Goal: Transaction & Acquisition: Purchase product/service

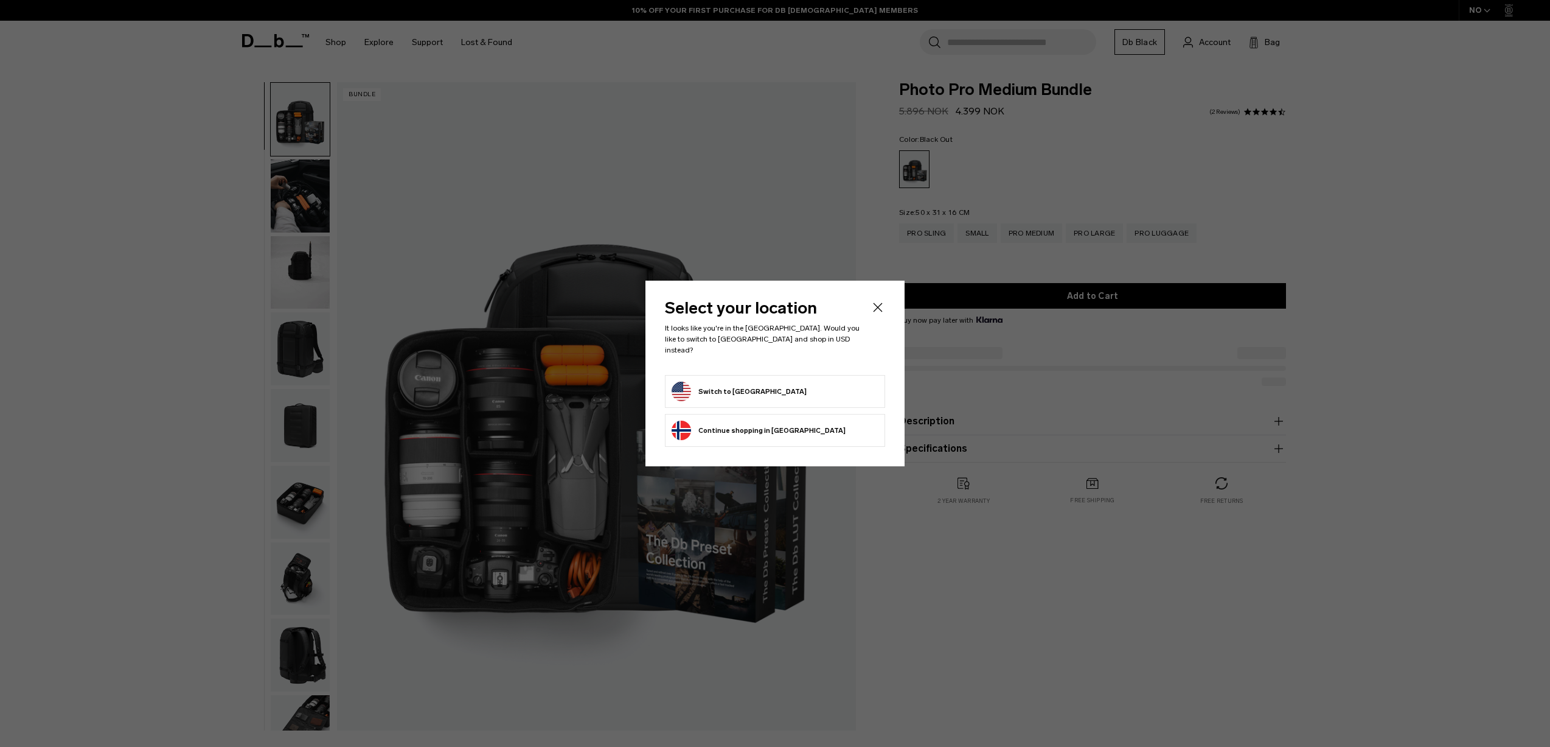
click at [1078, 164] on body "Skip to content BUY NOW, PAY LATER WITH [PERSON_NAME] 10% OFF YOUR FIRST PURCHA…" at bounding box center [775, 373] width 1550 height 747
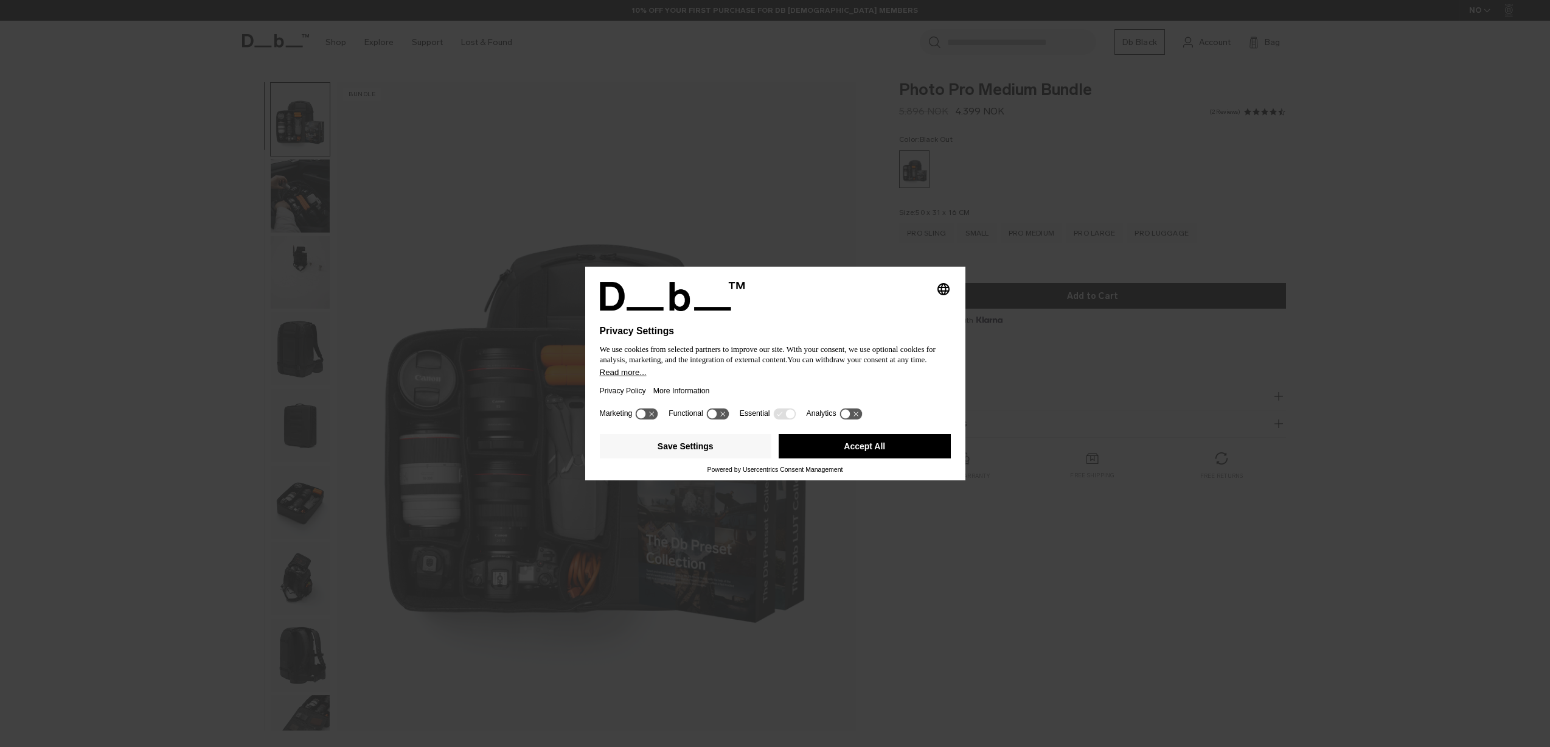
click at [942, 282] on icon "Select language" at bounding box center [943, 289] width 15 height 15
click at [1134, 110] on div "Privacy Settings We use cookies from selected partners to improve our site. Wit…" at bounding box center [775, 373] width 1550 height 747
click at [1134, 110] on div "Selecting an option will immediately change the language Privacy Settings We us…" at bounding box center [775, 373] width 1550 height 747
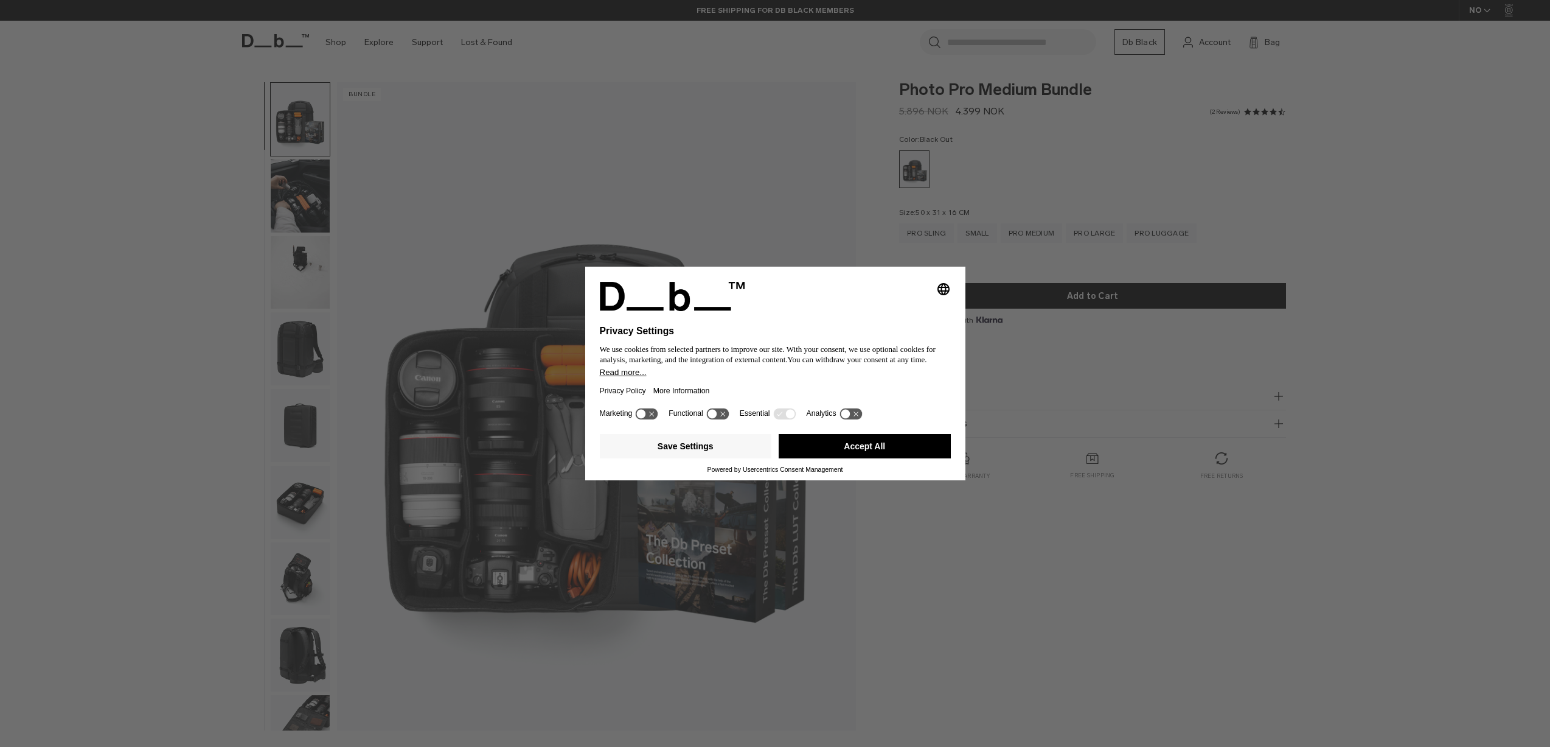
click at [890, 452] on button "Accept All" at bounding box center [865, 446] width 172 height 24
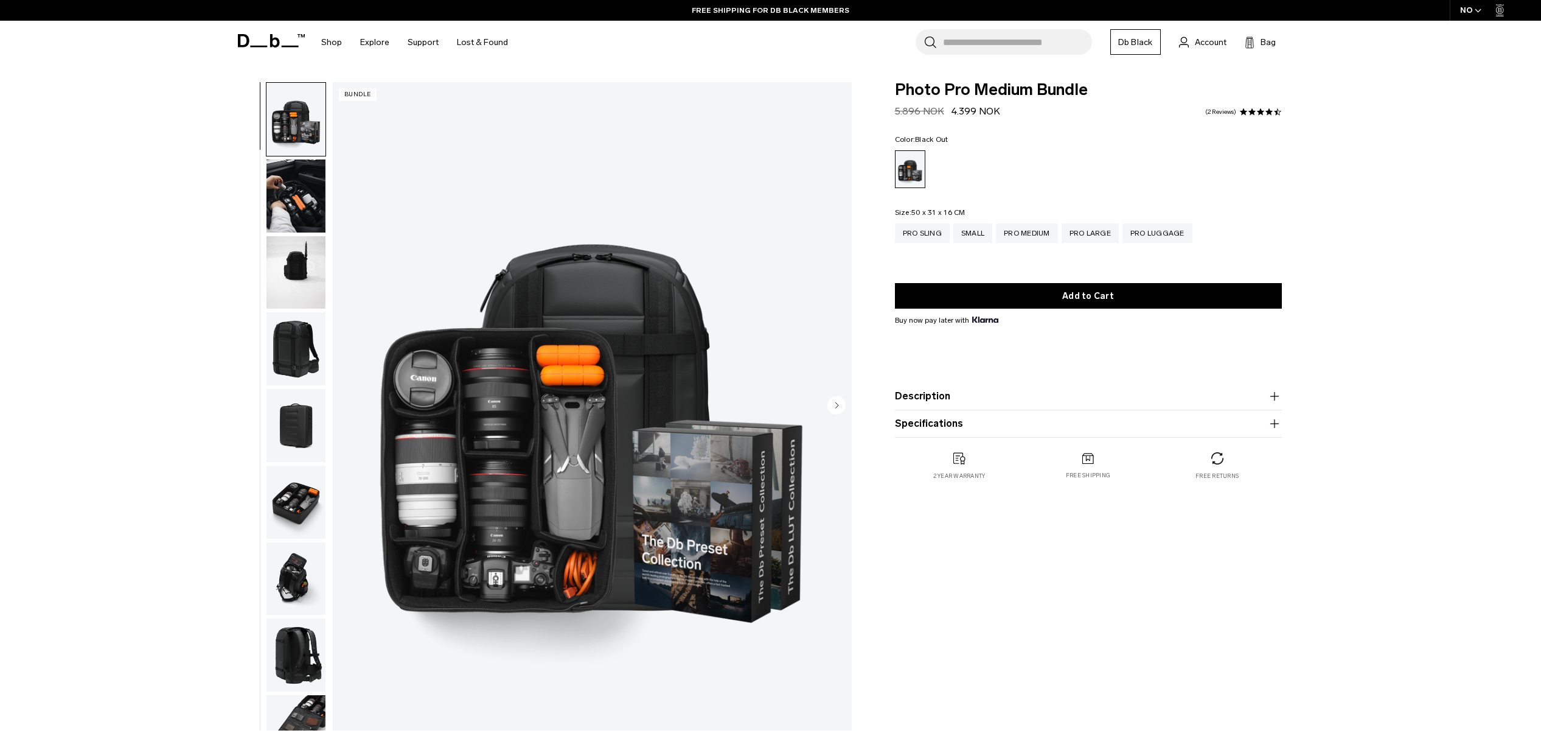
click at [1466, 10] on div "NO" at bounding box center [1471, 10] width 43 height 21
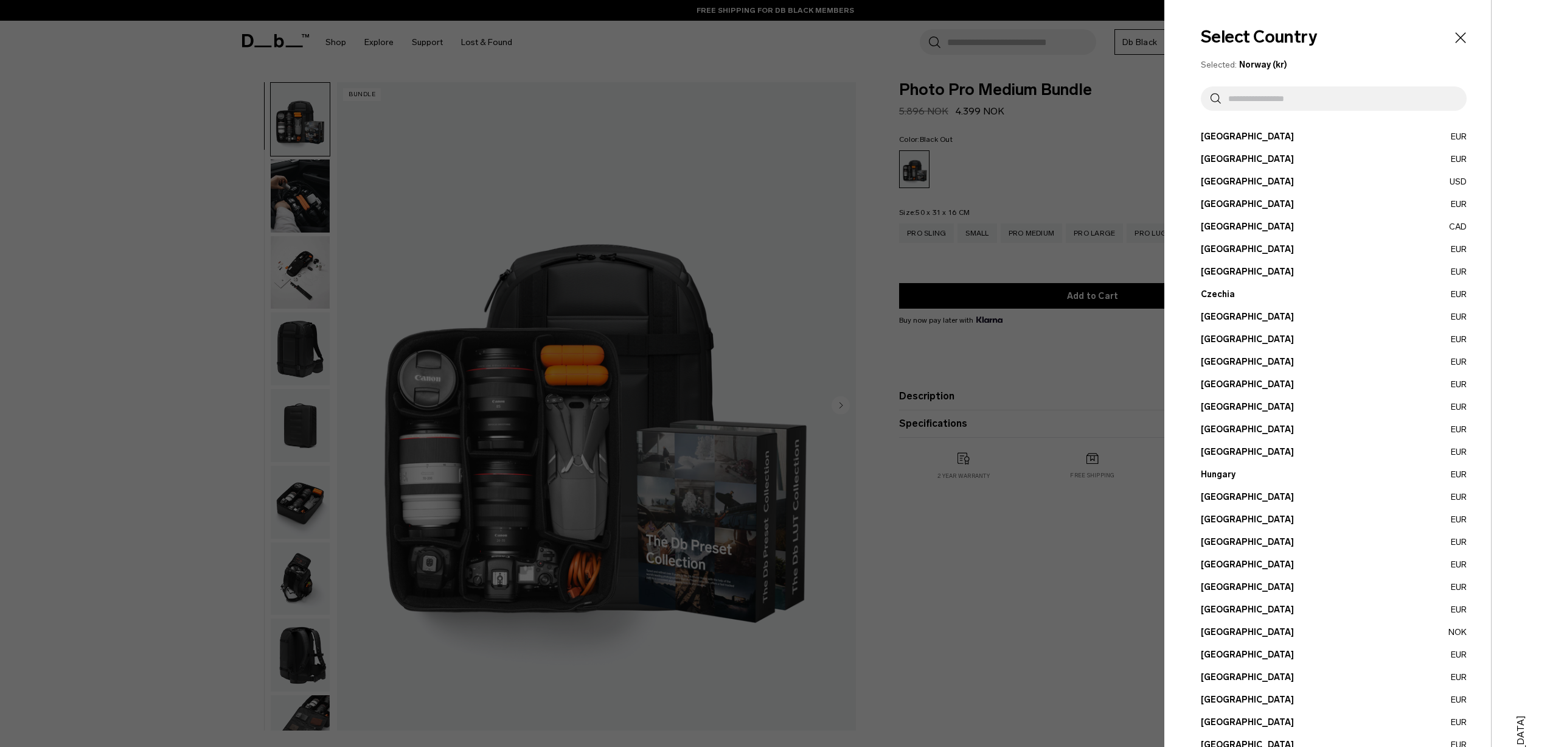
click at [1308, 108] on input "text" at bounding box center [1339, 98] width 236 height 24
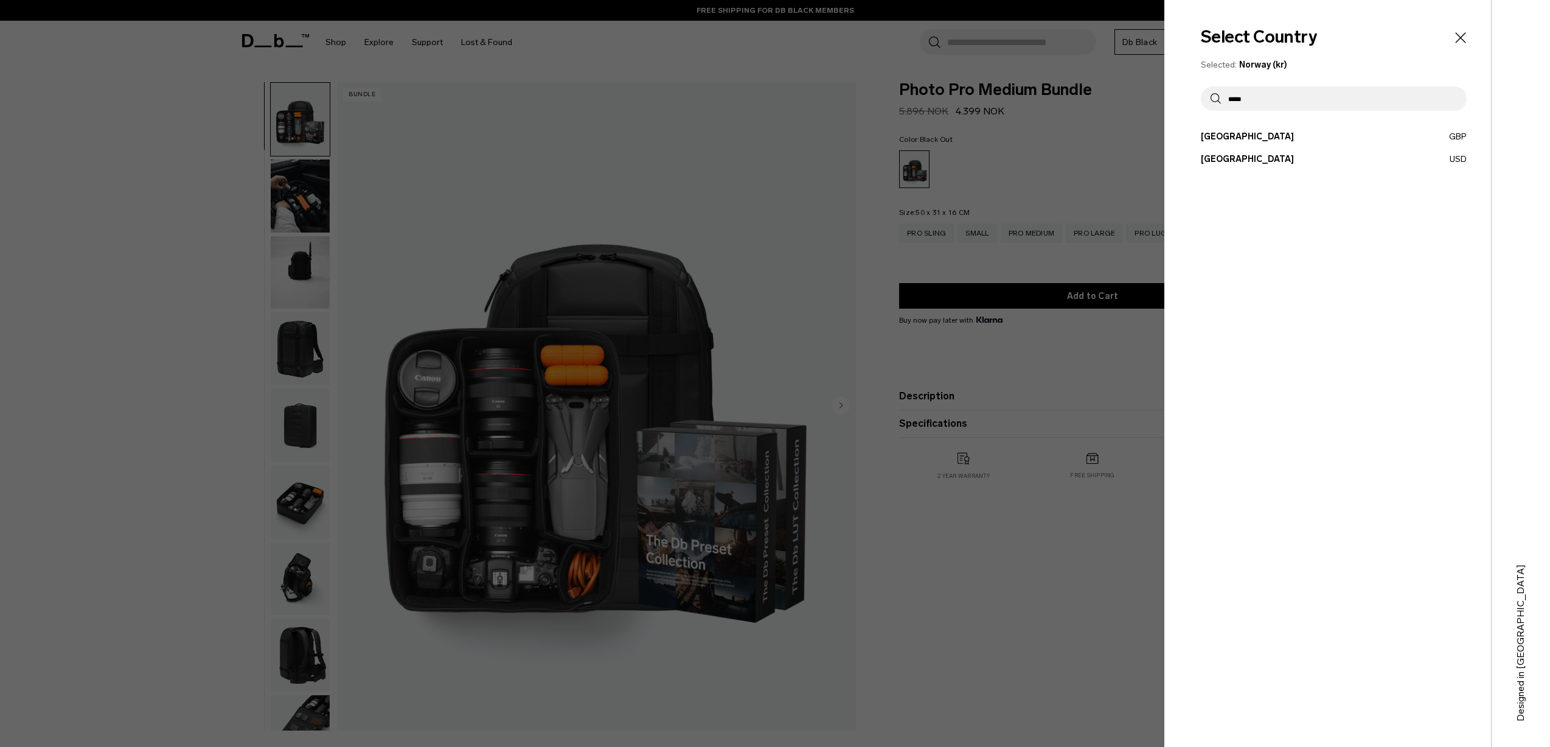
type input "*****"
click at [1393, 165] on button "United States USD" at bounding box center [1334, 159] width 266 height 13
click at [1395, 160] on button "United States USD" at bounding box center [1334, 159] width 266 height 13
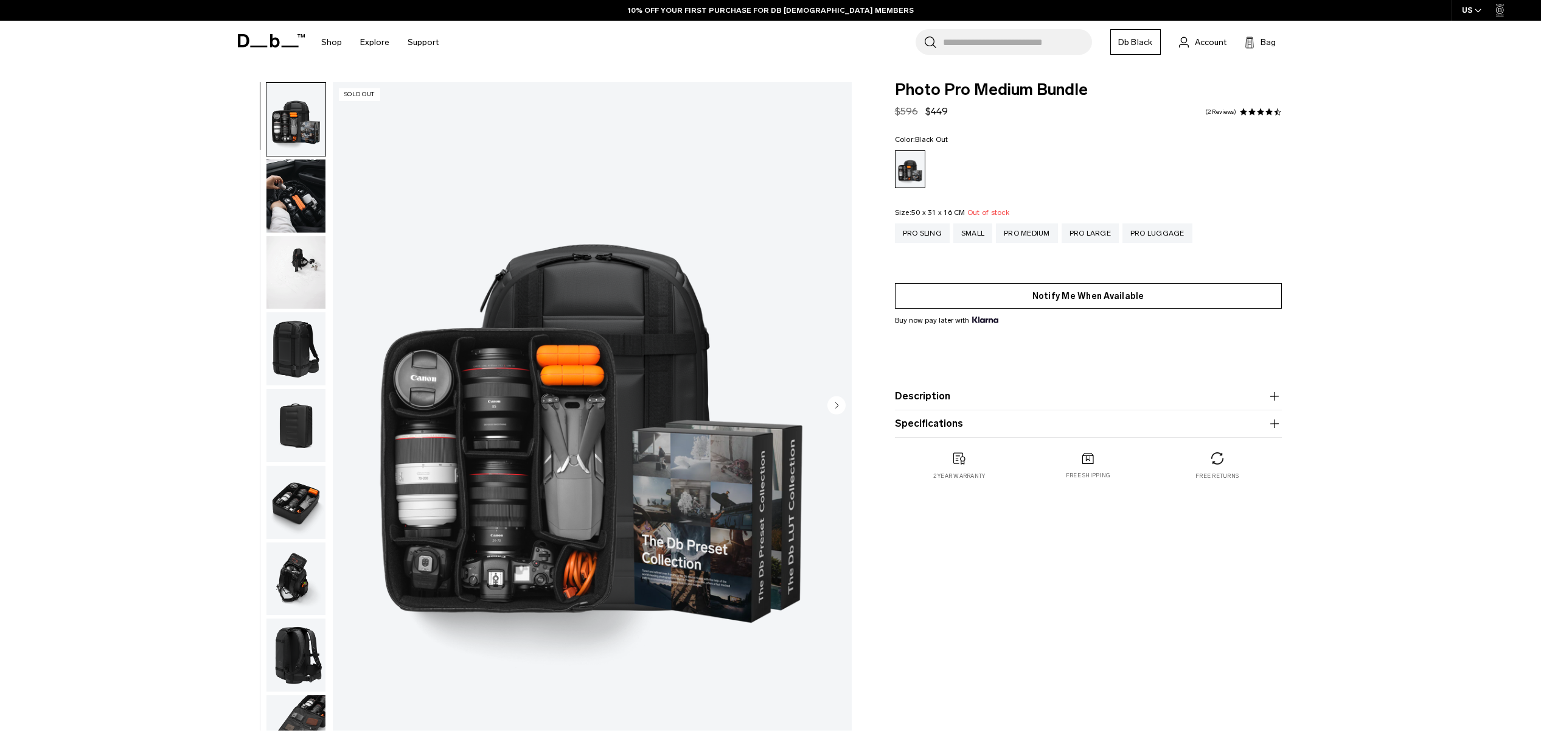
click at [1092, 299] on button "Notify Me When Available" at bounding box center [1088, 296] width 387 height 26
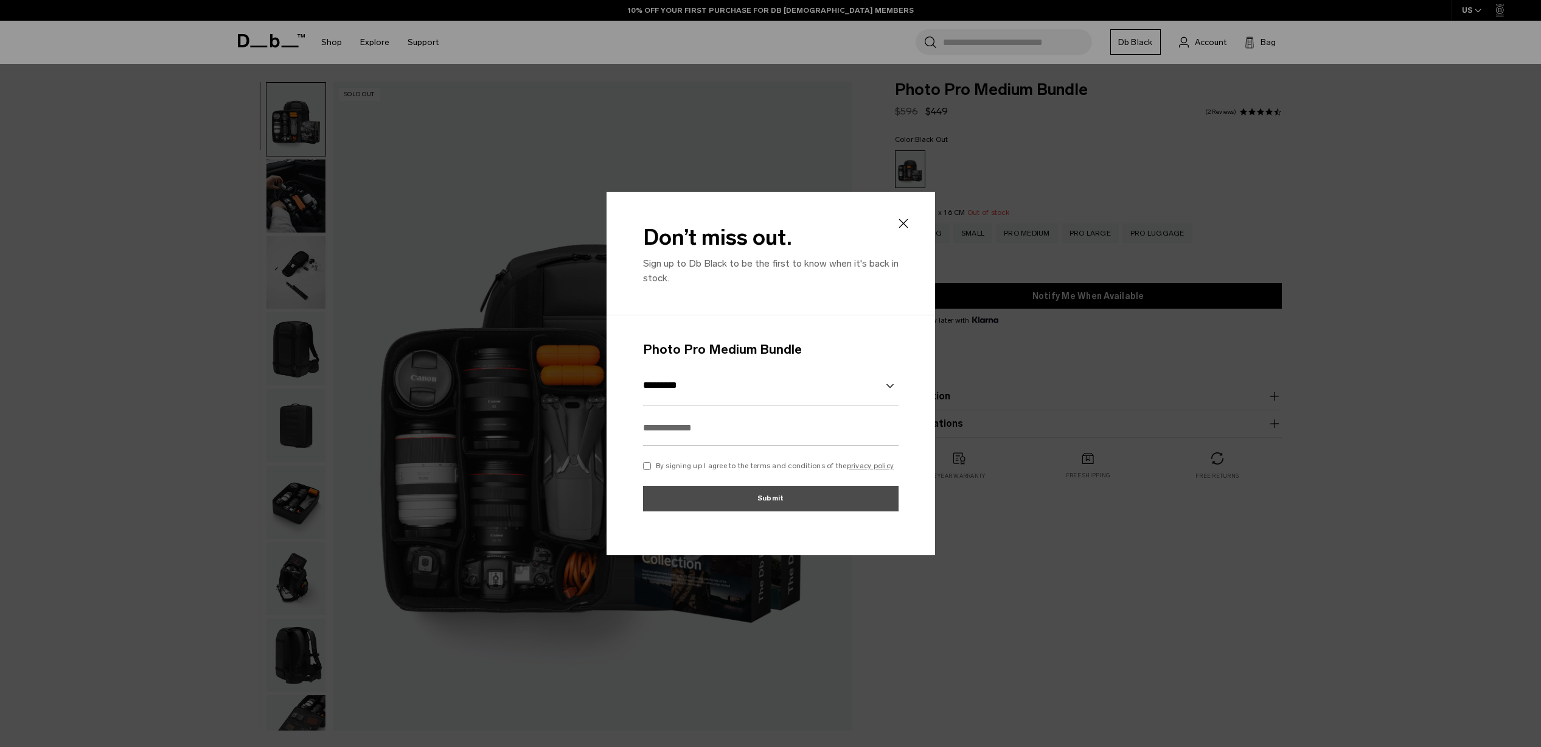
click at [914, 207] on div "Don’t miss out. Sign up to Db Black to be the first to know when it's back in s…" at bounding box center [771, 254] width 329 height 124
click at [913, 211] on div "Don’t miss out. Sign up to Db Black to be the first to know when it's back in s…" at bounding box center [771, 254] width 329 height 124
click at [912, 217] on div "Don’t miss out. Sign up to Db Black to be the first to know when it's back in s…" at bounding box center [771, 254] width 329 height 124
click at [899, 217] on icon at bounding box center [903, 223] width 15 height 15
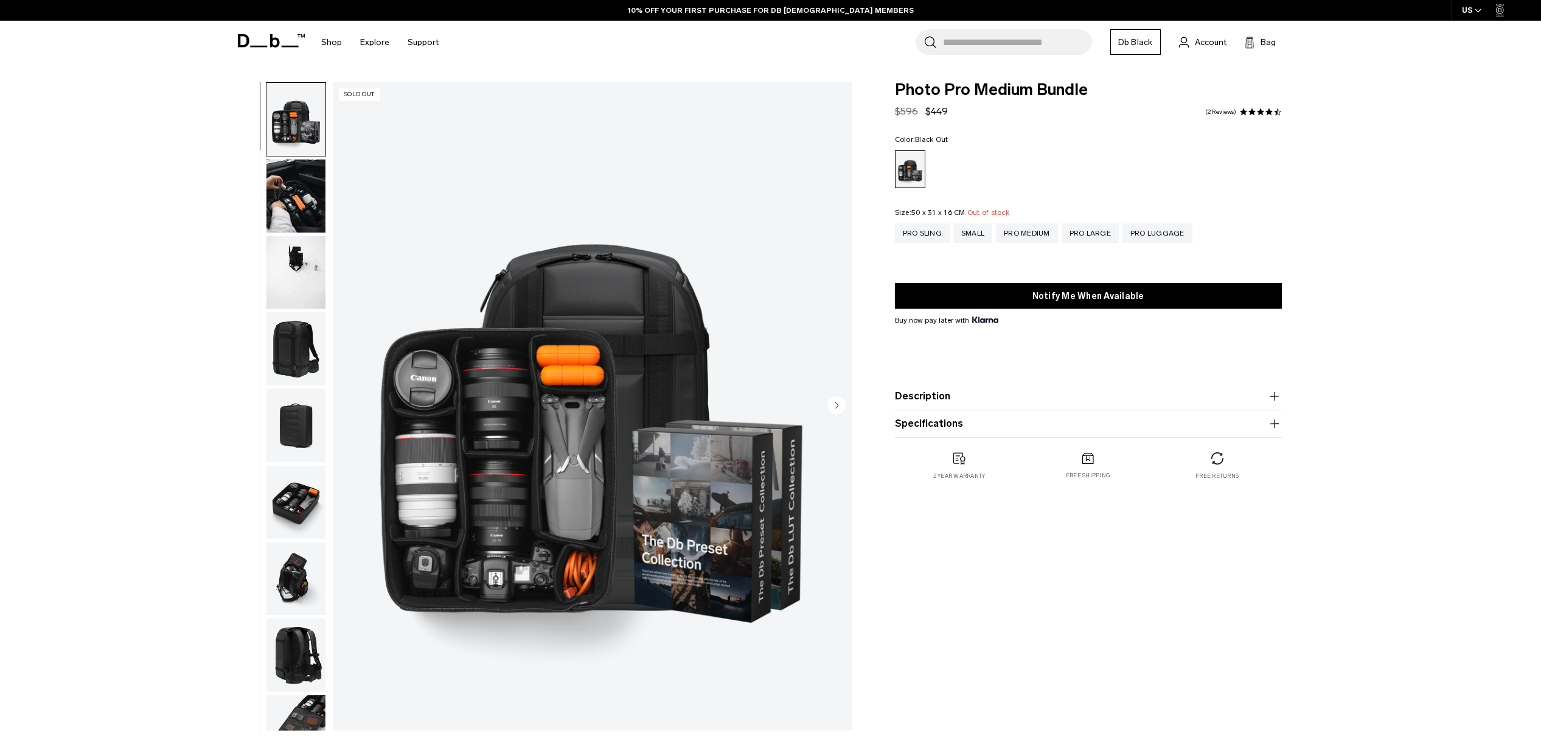
click at [307, 211] on img "button" at bounding box center [295, 195] width 59 height 73
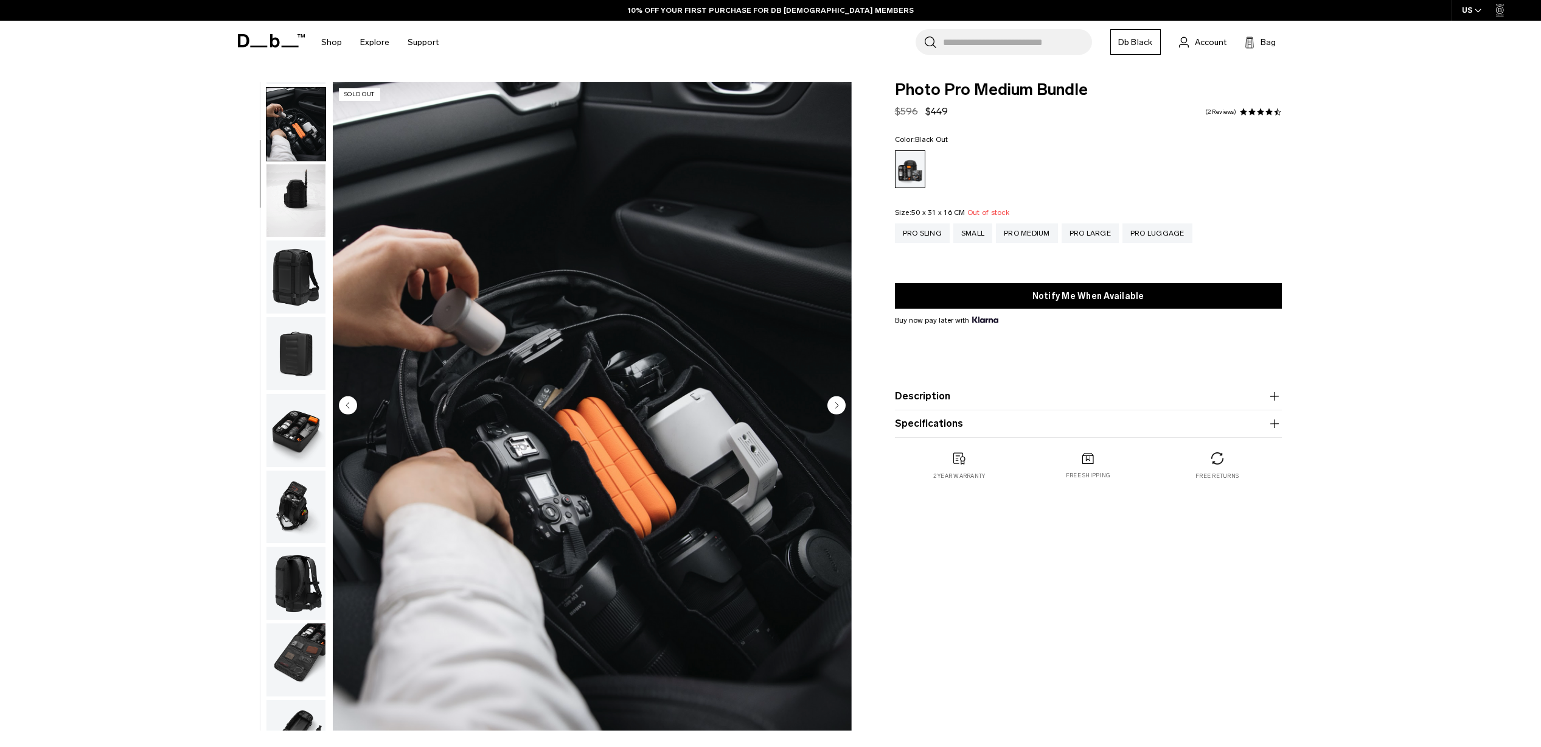
scroll to position [77, 0]
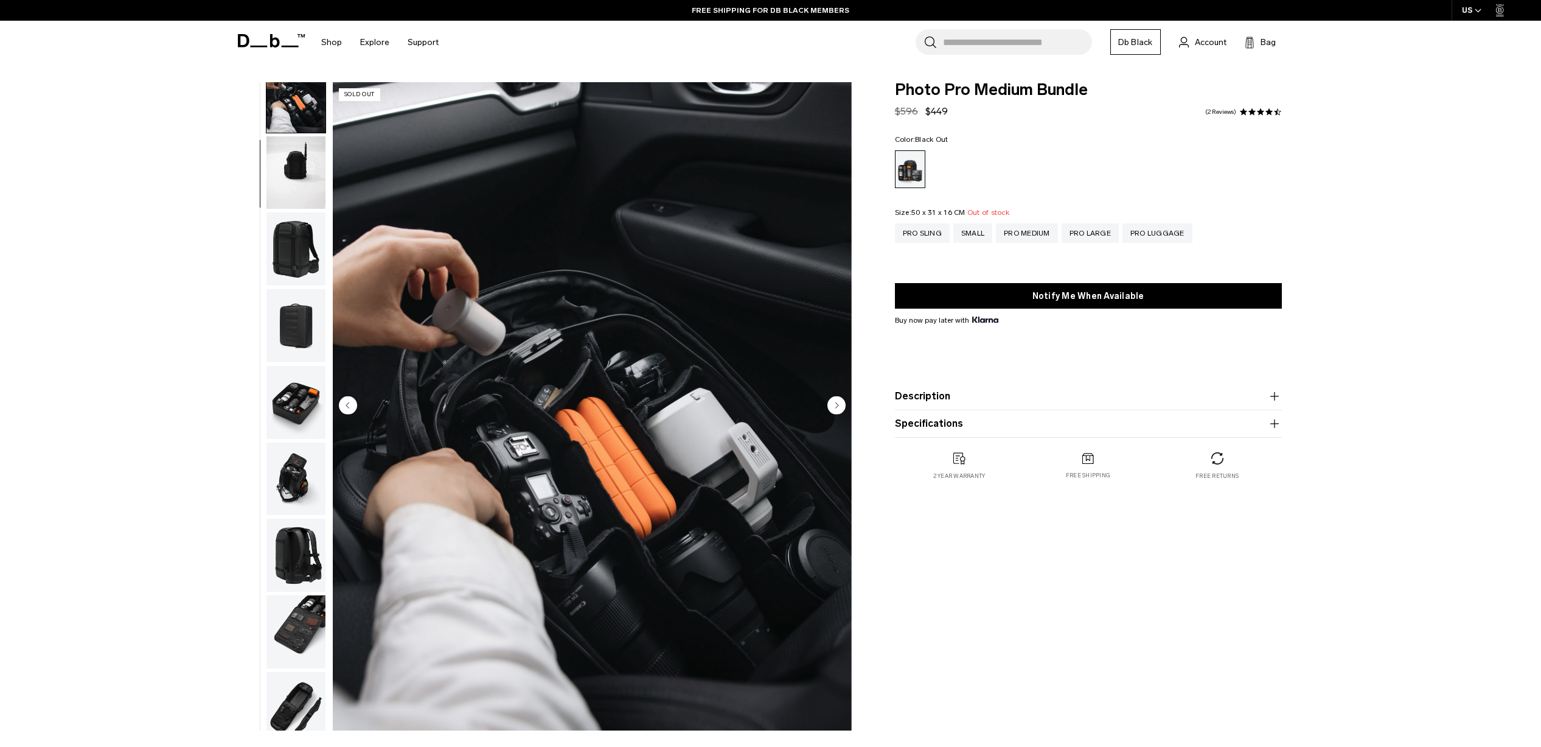
click at [295, 294] on img "button" at bounding box center [295, 325] width 59 height 73
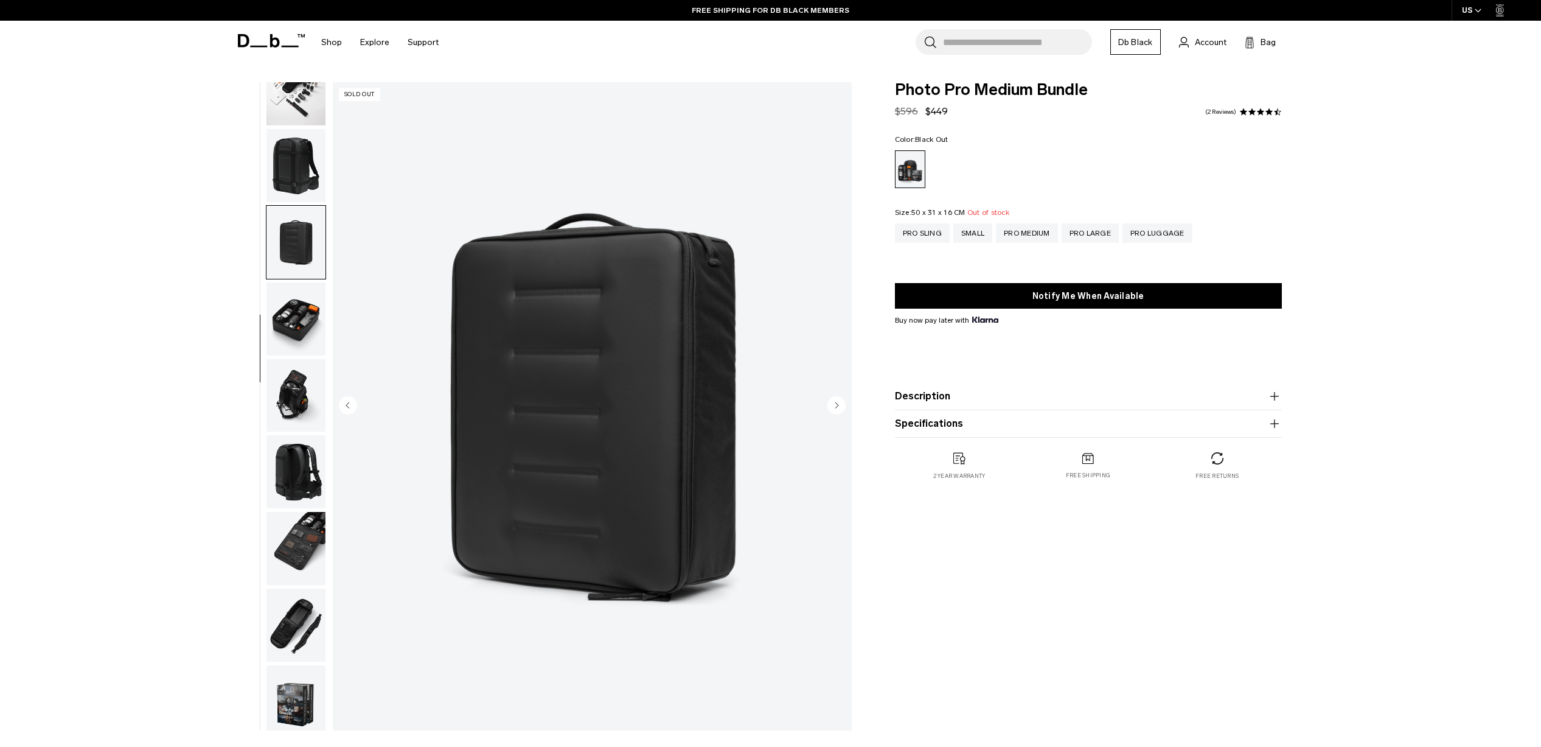
scroll to position [192, 0]
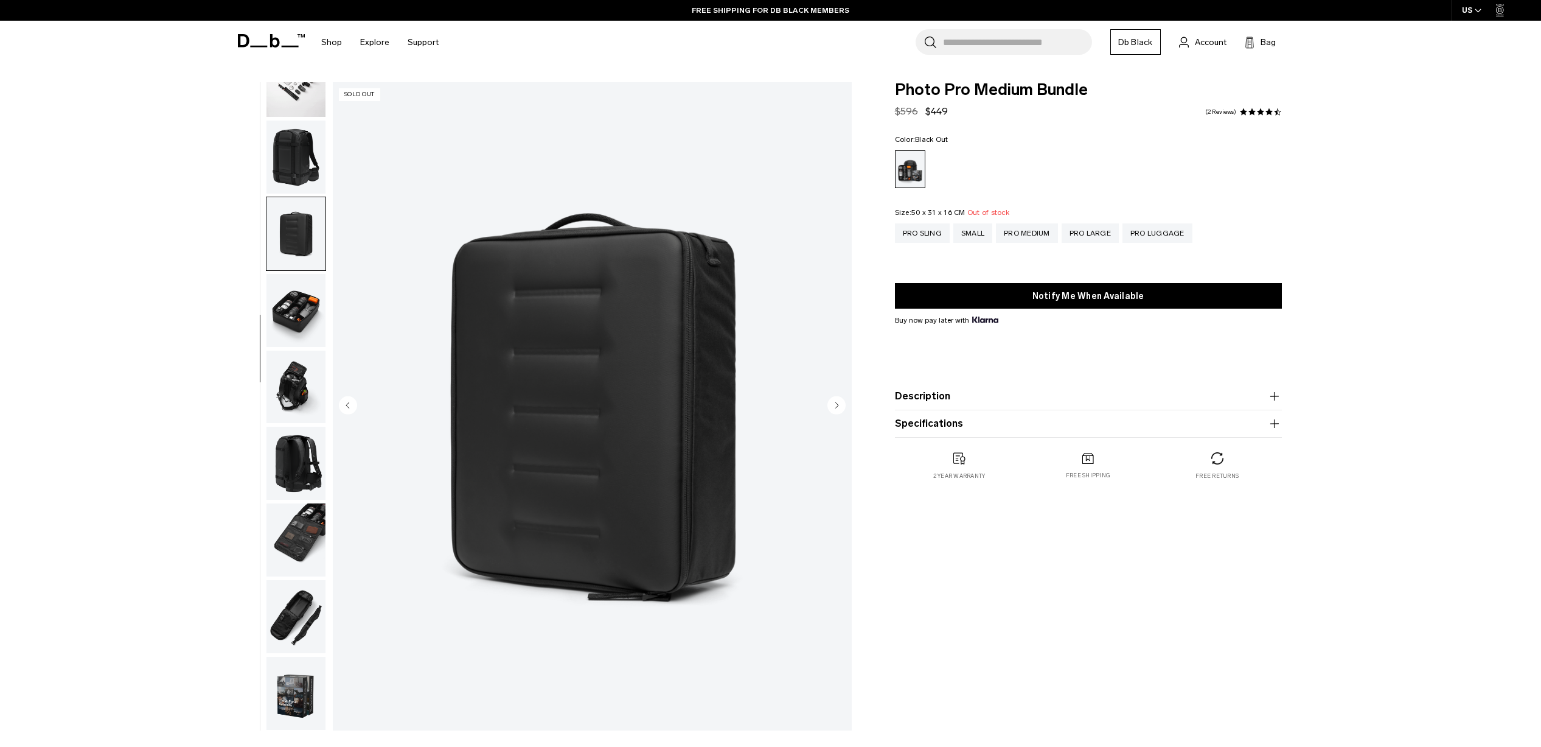
click at [293, 323] on img "button" at bounding box center [295, 310] width 59 height 73
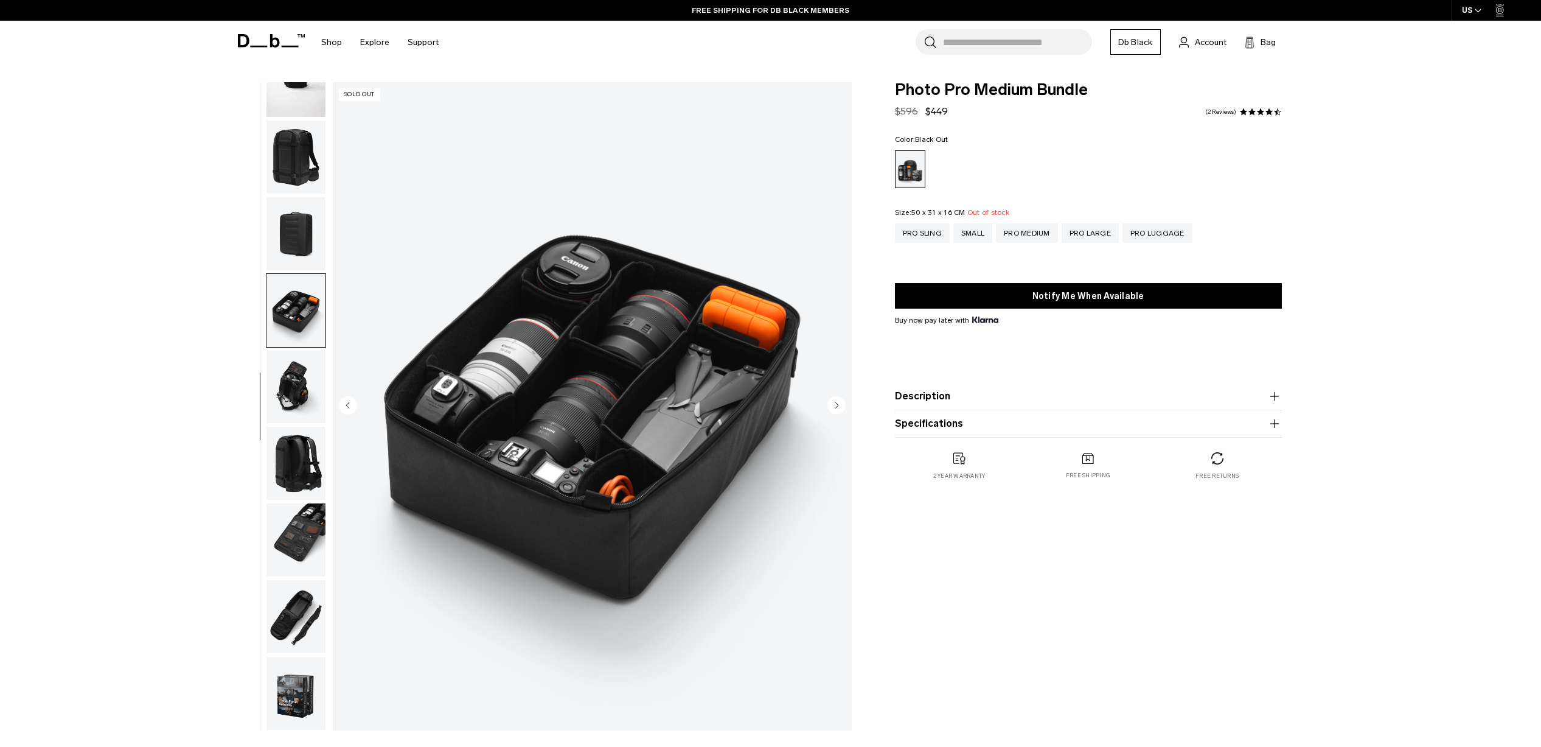
click at [312, 395] on img "button" at bounding box center [295, 386] width 59 height 73
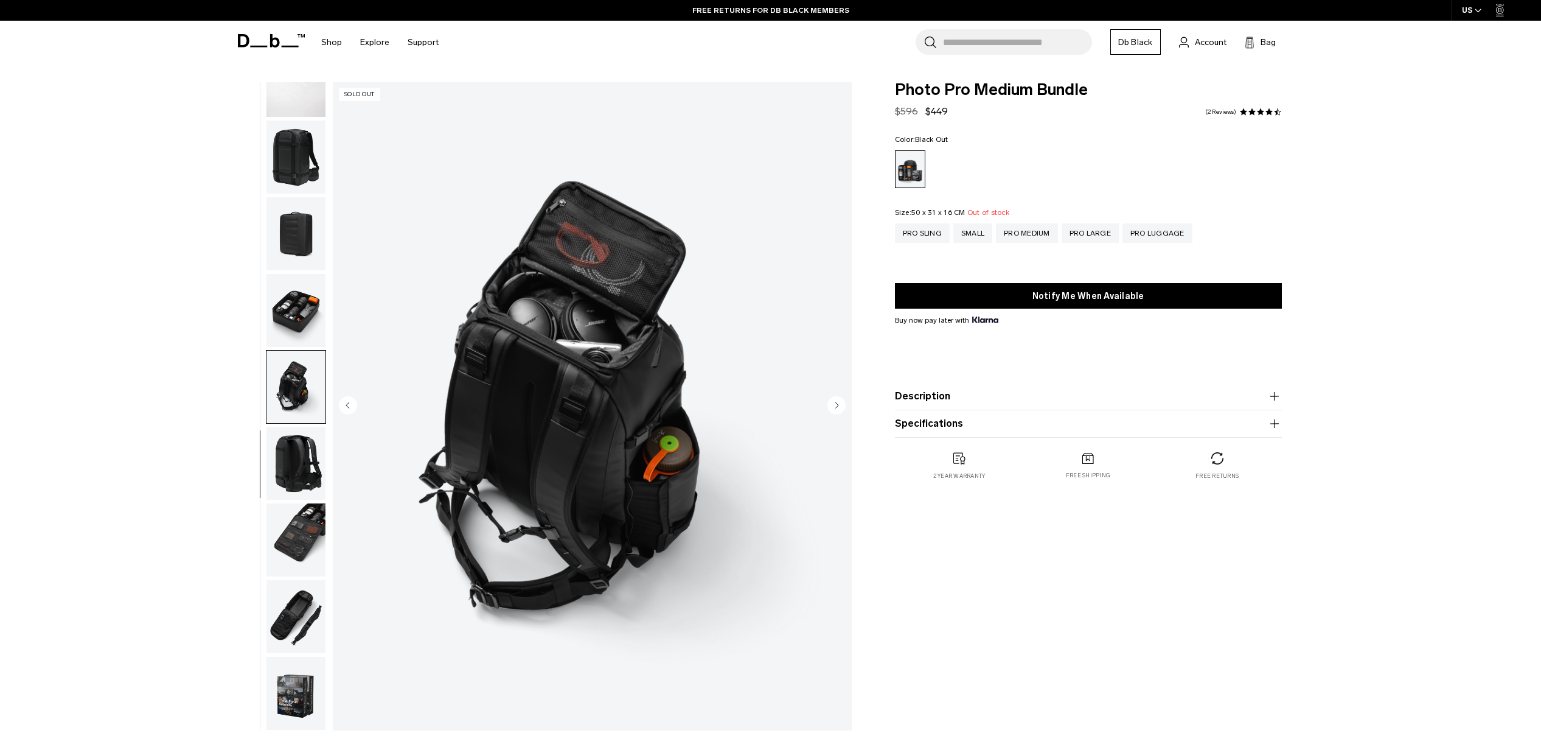
click at [319, 437] on img "button" at bounding box center [295, 463] width 59 height 73
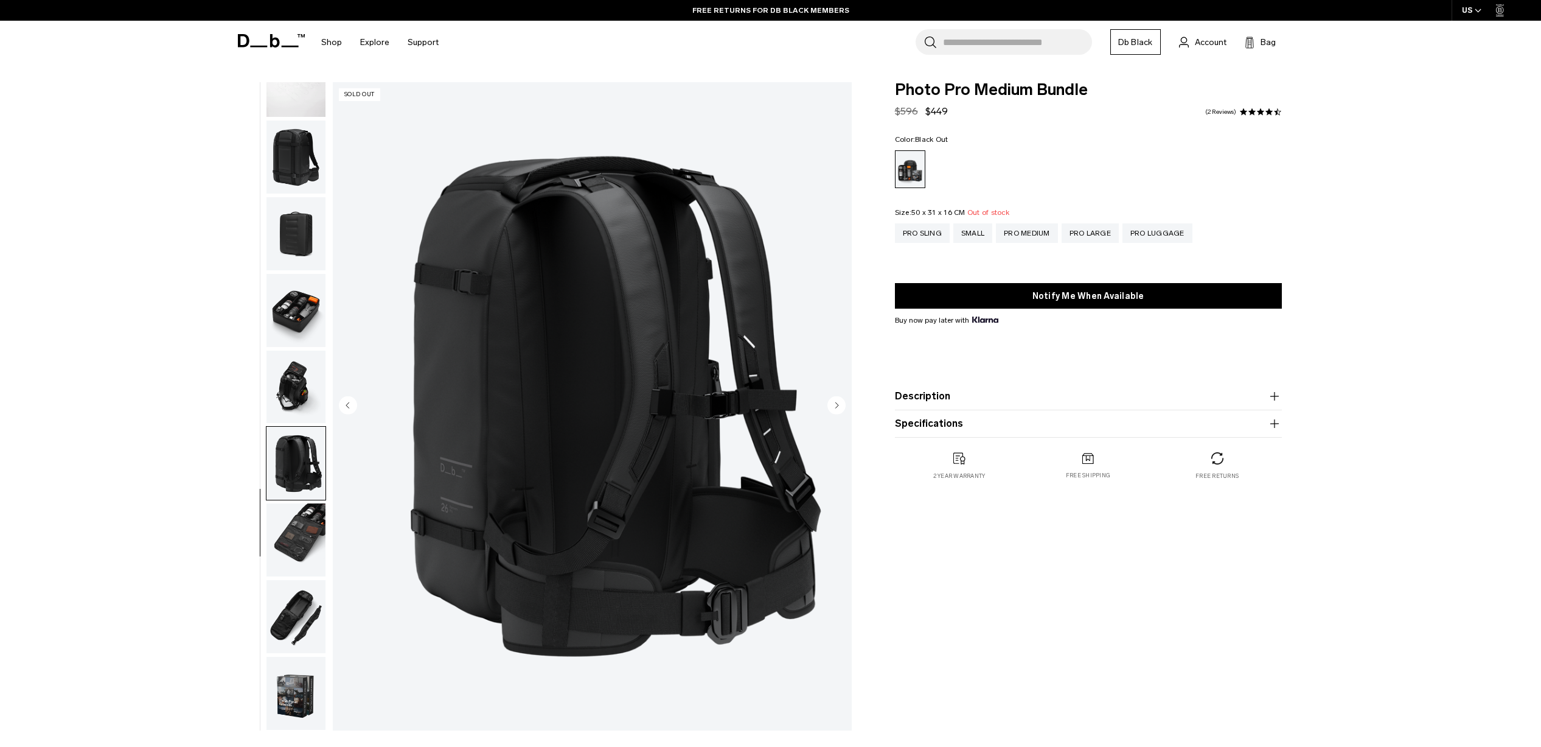
click at [287, 517] on img "button" at bounding box center [295, 539] width 59 height 73
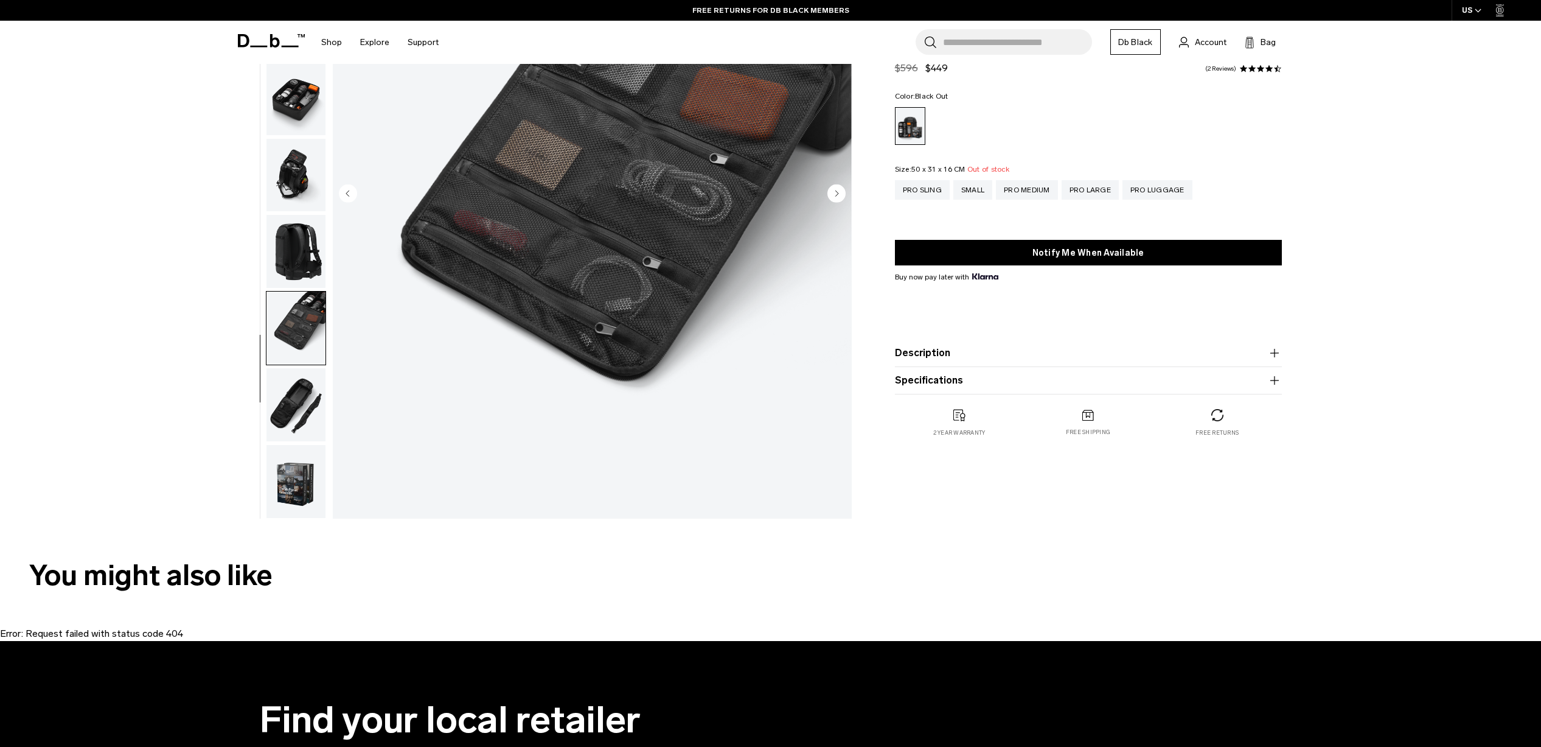
scroll to position [274, 0]
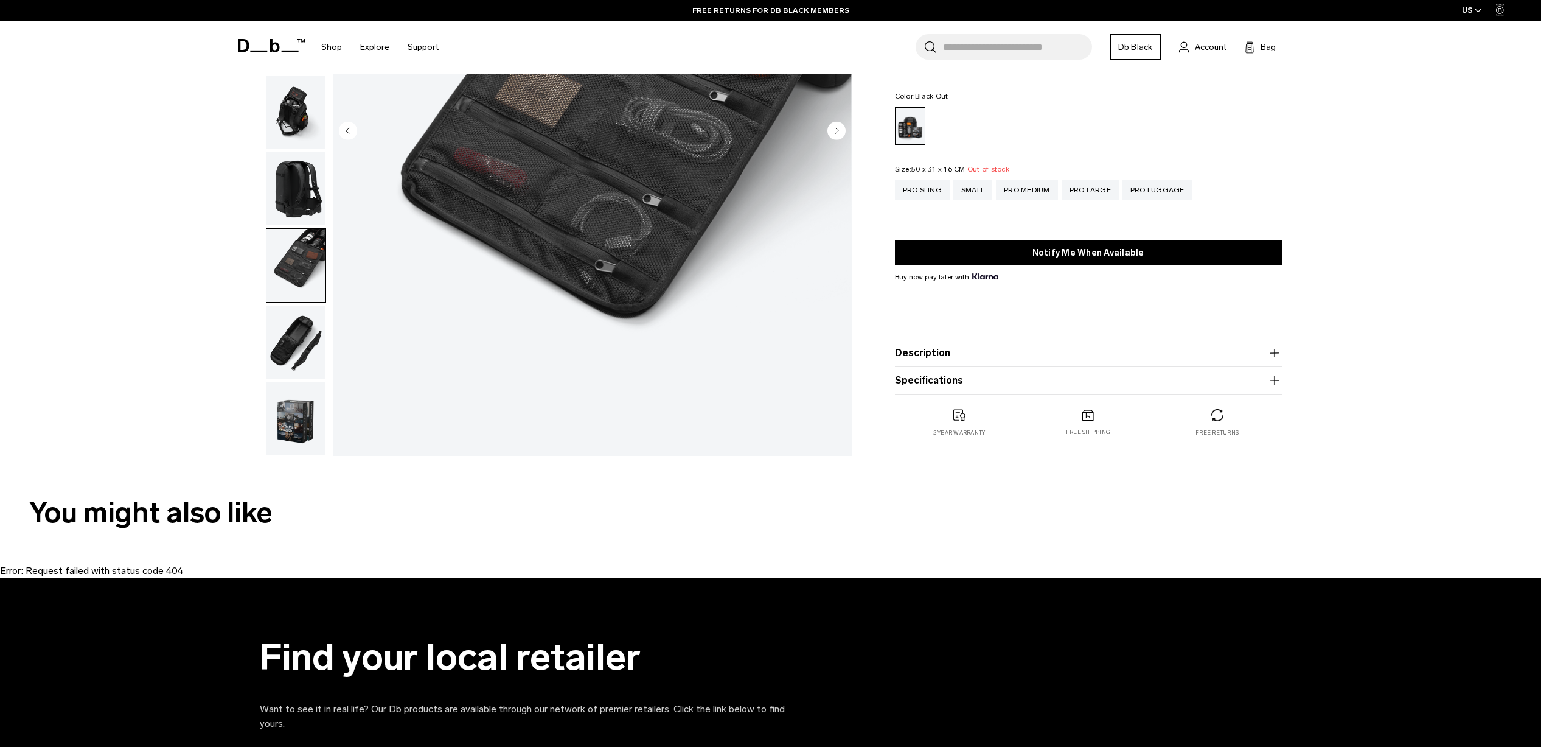
click at [303, 436] on img "button" at bounding box center [295, 418] width 59 height 73
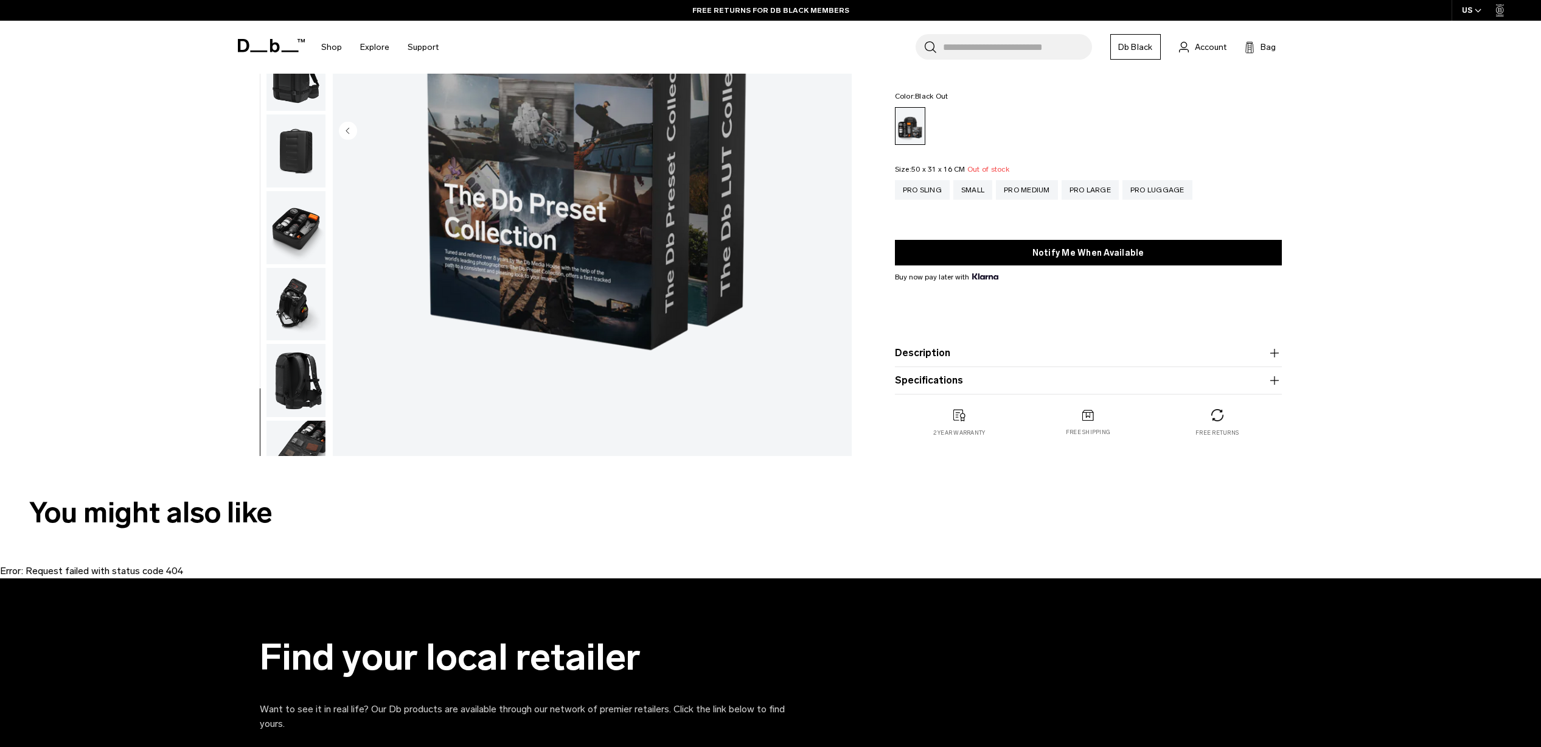
scroll to position [0, 0]
